Goal: Information Seeking & Learning: Learn about a topic

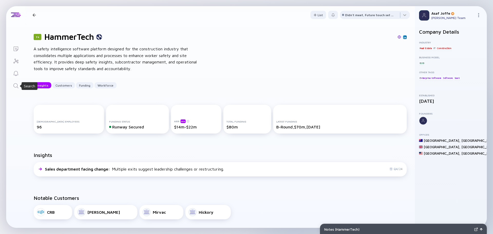
click at [15, 85] on icon "Search" at bounding box center [16, 86] width 6 height 6
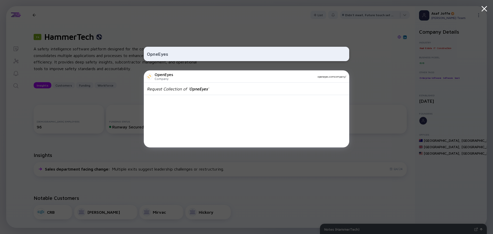
type input "OpneEyes"
click at [177, 76] on div "openeyes.comcompany/" at bounding box center [261, 76] width 169 height 3
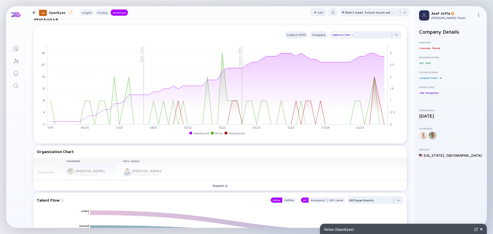
scroll to position [424, 0]
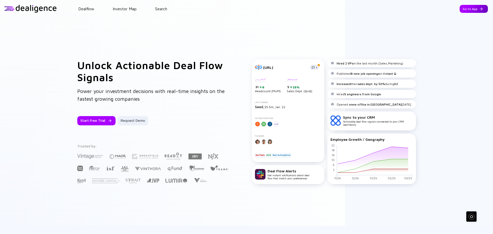
click at [460, 10] on div "Go to App" at bounding box center [474, 9] width 28 height 8
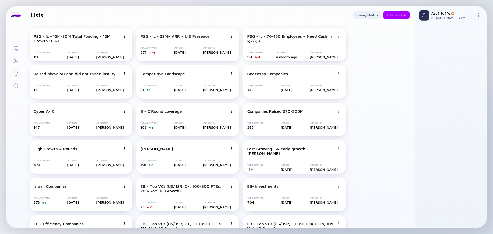
click at [20, 85] on link "Search" at bounding box center [15, 85] width 19 height 12
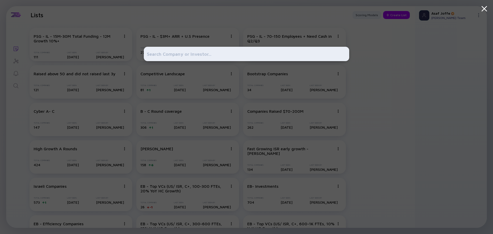
click at [288, 57] on input "text" at bounding box center [246, 53] width 199 height 9
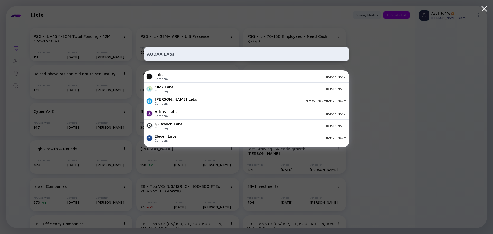
paste input "[URL][DOMAIN_NAME]"
type input "[URL][DOMAIN_NAME]"
drag, startPoint x: 265, startPoint y: 57, endPoint x: 112, endPoint y: 46, distance: 153.2
click at [112, 46] on div "[URL][DOMAIN_NAME] Augie Studio Company [DOMAIN_NAME] Ludex Labs Company [DOMAI…" at bounding box center [246, 117] width 493 height 234
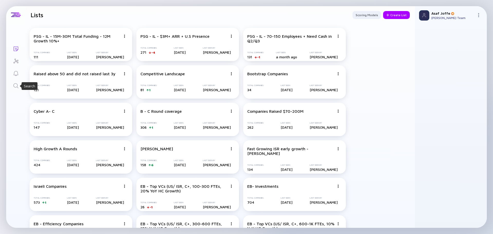
click at [17, 83] on icon "Search" at bounding box center [16, 86] width 6 height 6
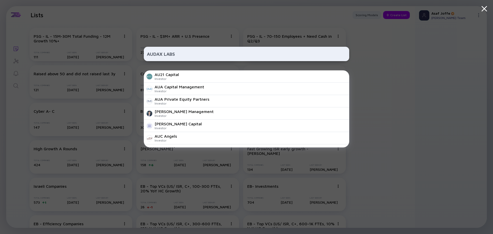
type input "AUDAX LABS"
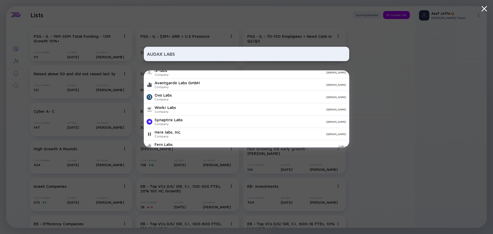
scroll to position [181, 0]
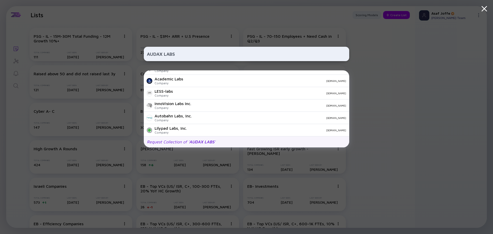
click at [189, 144] on div "Request Collection of ' AUDAX LABS '" at bounding box center [181, 141] width 69 height 5
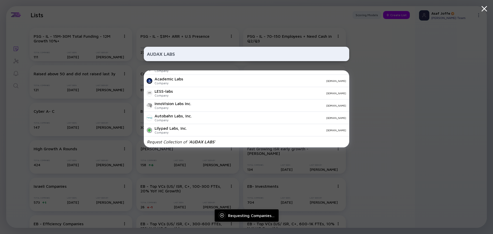
click at [394, 66] on div "AUDAX LABS Labs Company [DOMAIN_NAME] Click Labs Company [DOMAIN_NAME] [PERSON_…" at bounding box center [246, 117] width 493 height 234
